Goal: Download file/media

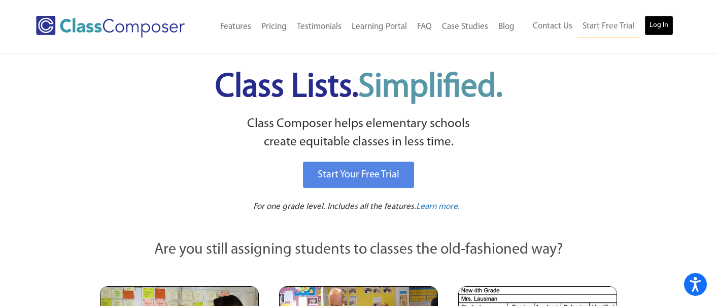
click at [654, 22] on link "Log In" at bounding box center [659, 25] width 29 height 20
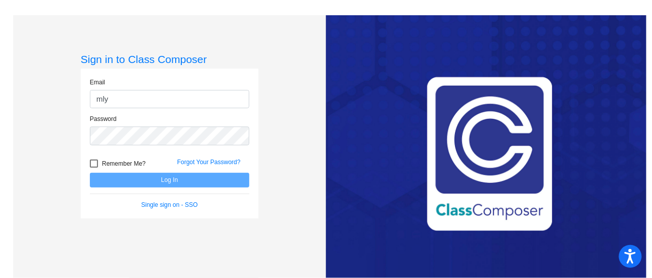
type input "mlynn@lasd.net"
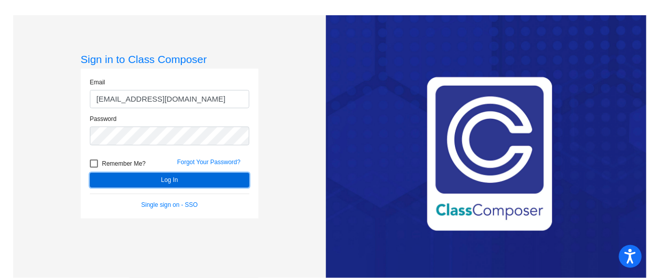
click at [153, 186] on button "Log In" at bounding box center [169, 180] width 159 height 15
click at [137, 178] on button "Log In" at bounding box center [169, 180] width 159 height 15
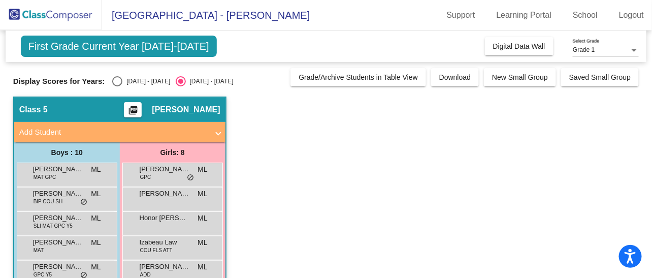
click at [117, 81] on div "Select an option" at bounding box center [117, 81] width 10 height 10
click at [117, 86] on input "2024 - 2025" at bounding box center [117, 86] width 1 height 1
radio input "true"
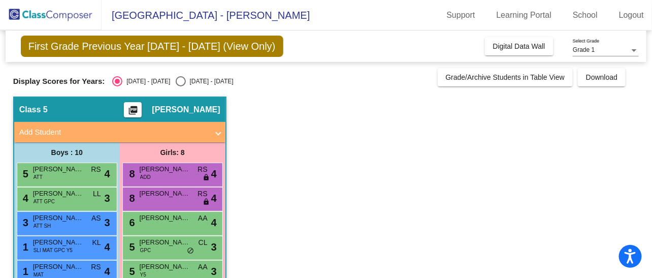
click at [216, 132] on span at bounding box center [218, 132] width 4 height 12
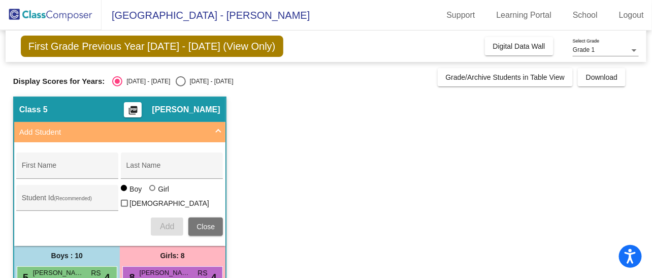
click at [217, 132] on span at bounding box center [218, 132] width 4 height 12
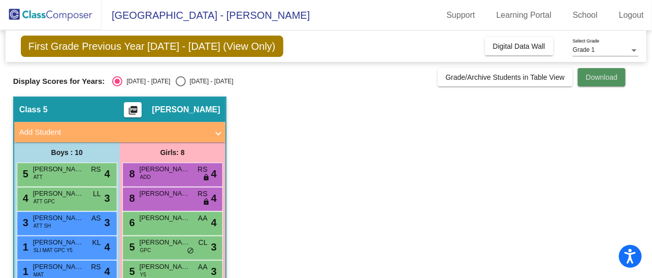
click at [587, 75] on span "Download" at bounding box center [601, 77] width 31 height 8
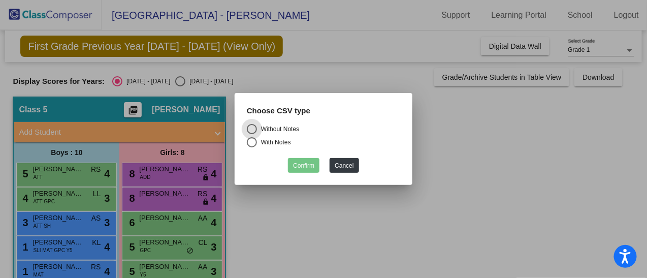
click at [254, 144] on div "Select an option" at bounding box center [252, 142] width 10 height 10
click at [252, 147] on input "With Notes" at bounding box center [251, 147] width 1 height 1
radio input "true"
click at [303, 166] on button "Confirm" at bounding box center [303, 165] width 31 height 15
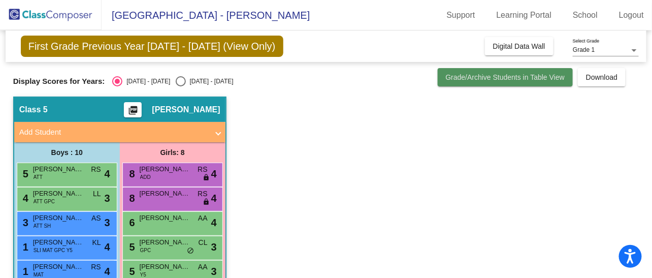
click at [491, 83] on button "Grade/Archive Students in Table View" at bounding box center [506, 77] width 136 height 18
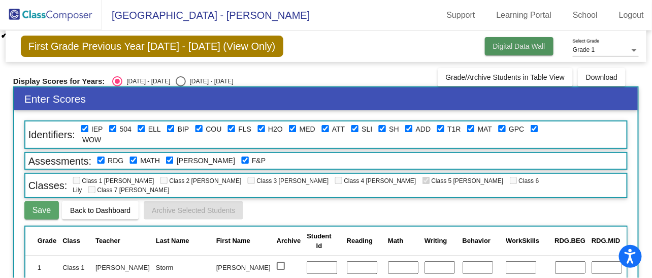
click at [538, 43] on span "Digital Data Wall" at bounding box center [519, 46] width 52 height 8
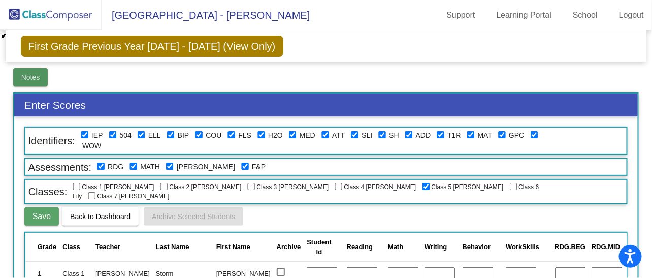
click at [37, 73] on span "Notes" at bounding box center [30, 77] width 19 height 8
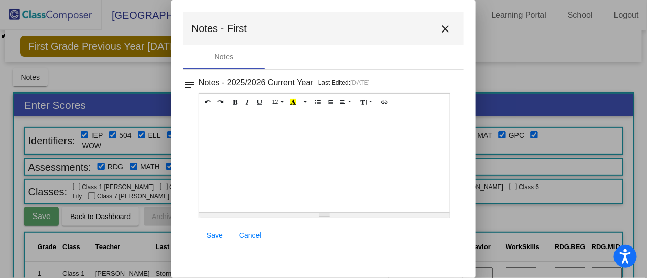
click at [447, 29] on mat-icon "close" at bounding box center [445, 29] width 12 height 12
